Goal: Information Seeking & Learning: Learn about a topic

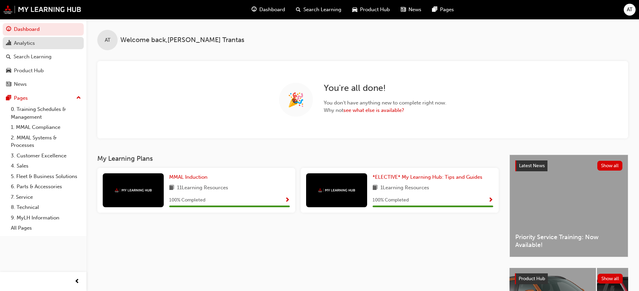
click at [36, 44] on div "Analytics" at bounding box center [43, 43] width 74 height 8
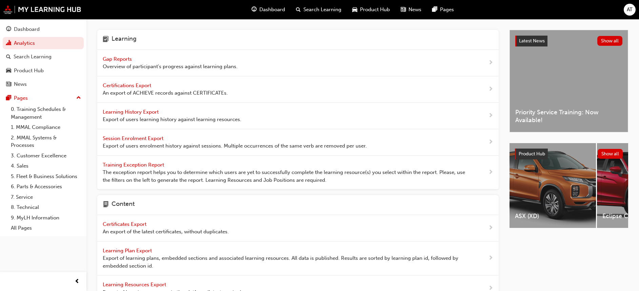
click at [113, 57] on span "Gap Reports" at bounding box center [118, 59] width 31 height 6
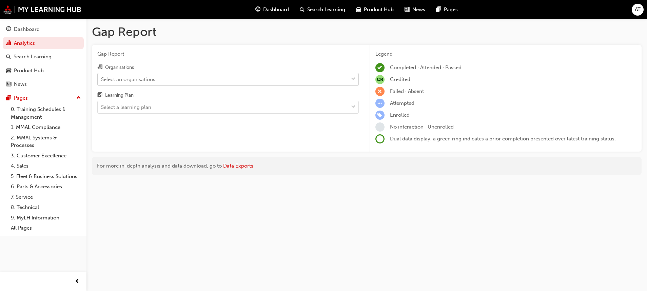
click at [355, 76] on span "down-icon" at bounding box center [353, 79] width 5 height 9
click at [102, 76] on input "Organisations Select an organisations" at bounding box center [101, 79] width 1 height 6
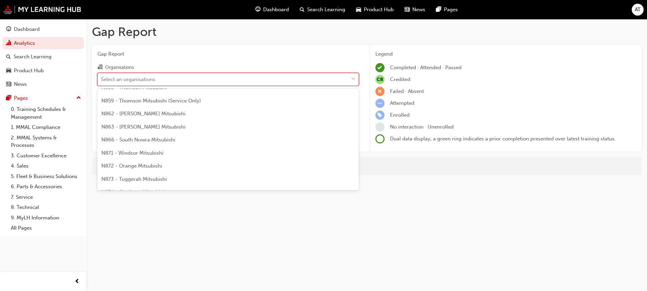
scroll to position [577, 0]
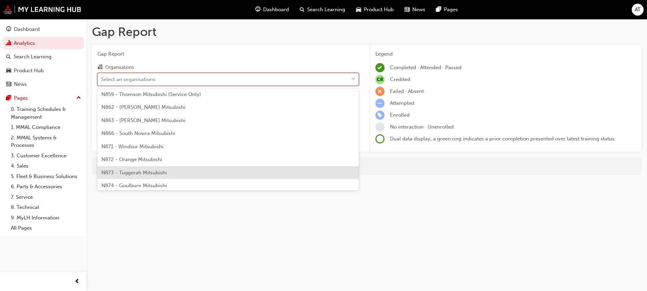
click at [171, 168] on div "N873 - Tuggerah Mitsubishi" at bounding box center [227, 172] width 261 height 13
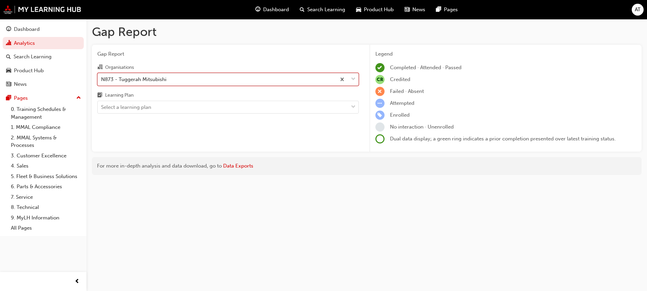
click at [354, 77] on span "down-icon" at bounding box center [353, 79] width 5 height 9
click at [102, 77] on input "Organisations option N873 - Tuggerah Mitsubishi, selected. 0 results available.…" at bounding box center [101, 79] width 1 height 6
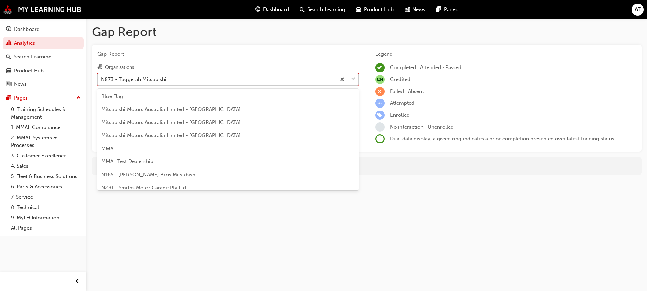
scroll to position [570, 0]
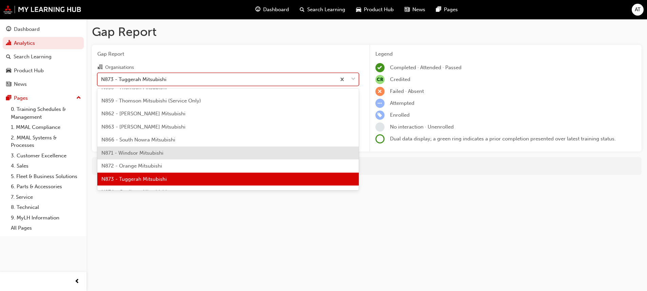
click at [351, 78] on div at bounding box center [347, 79] width 22 height 12
click at [102, 78] on input "Organisations option N873 - Tuggerah Mitsubishi, selected. option N871 - Windso…" at bounding box center [101, 79] width 1 height 6
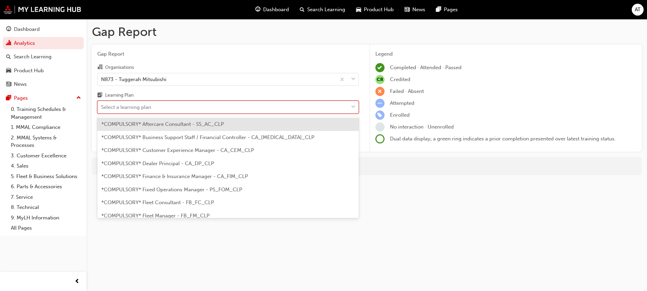
click at [355, 106] on span "down-icon" at bounding box center [353, 107] width 5 height 9
click at [102, 106] on input "Learning Plan option *COMPULSORY* Aftercare Consultant - SS_AC_CLP focused, 1 o…" at bounding box center [101, 107] width 1 height 6
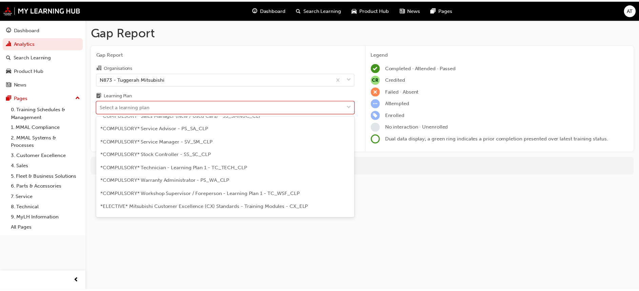
scroll to position [237, 0]
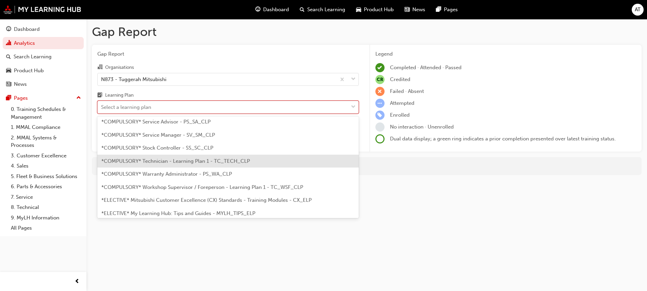
click at [296, 163] on div "*COMPULSORY* Technician - Learning Plan 1 - TC_TECH_CLP" at bounding box center [227, 161] width 261 height 13
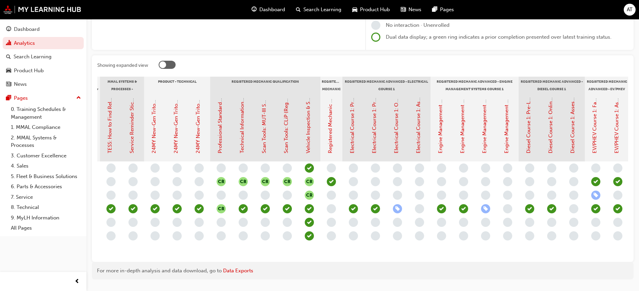
scroll to position [0, 240]
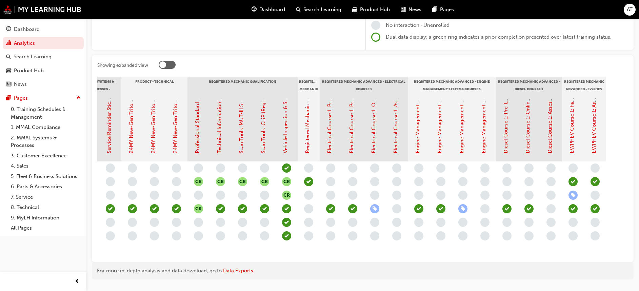
click at [551, 143] on link "Diesel Course 1: Assessment Quiz (Registered Mechanic Advanced)" at bounding box center [550, 75] width 6 height 158
